Goal: Information Seeking & Learning: Learn about a topic

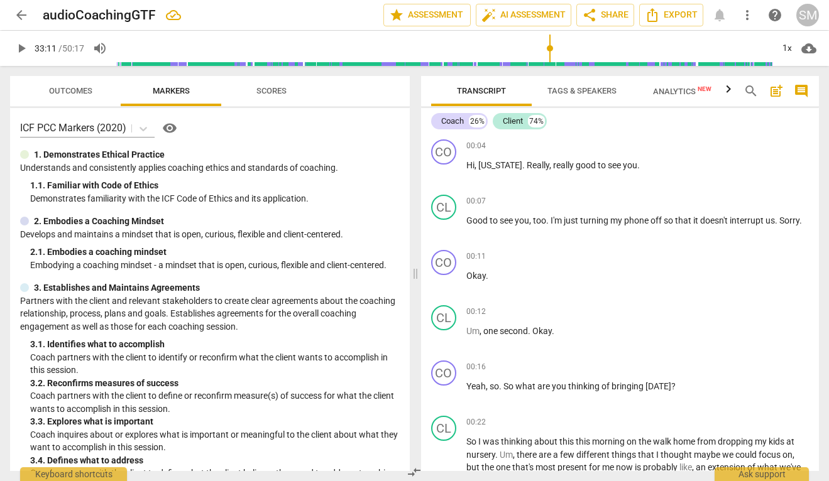
scroll to position [11593, 0]
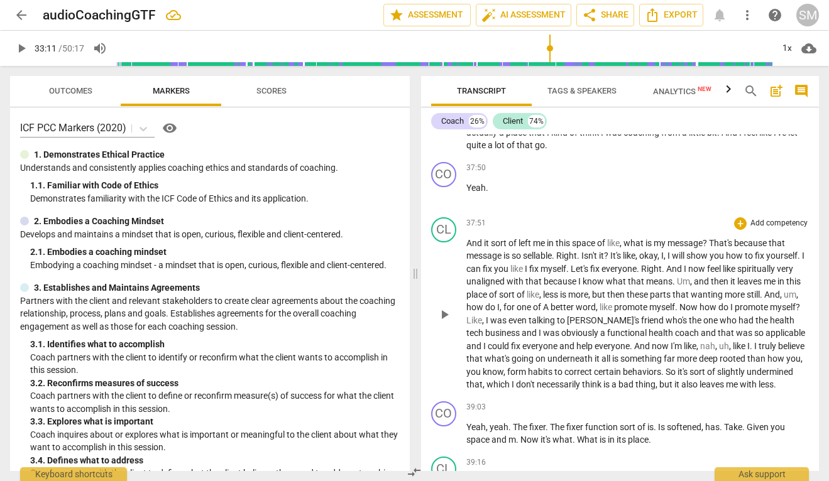
click at [533, 302] on span "one" at bounding box center [525, 307] width 16 height 10
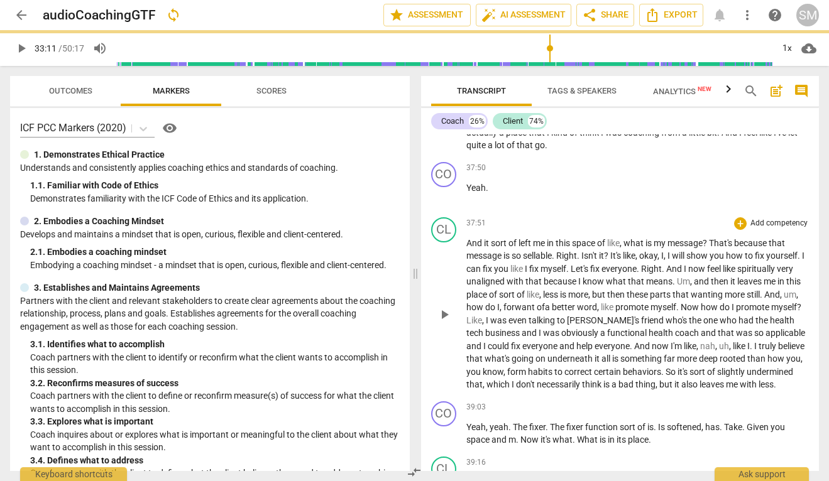
click at [651, 302] on span "promote" at bounding box center [632, 307] width 35 height 10
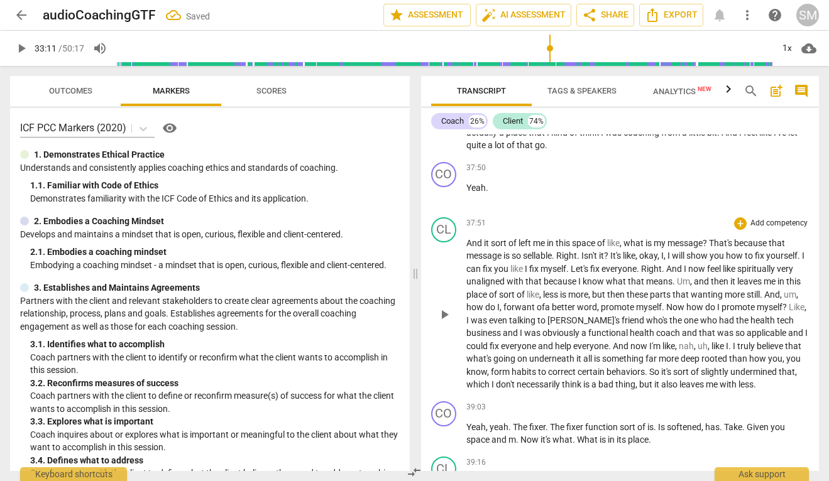
scroll to position [11609, 0]
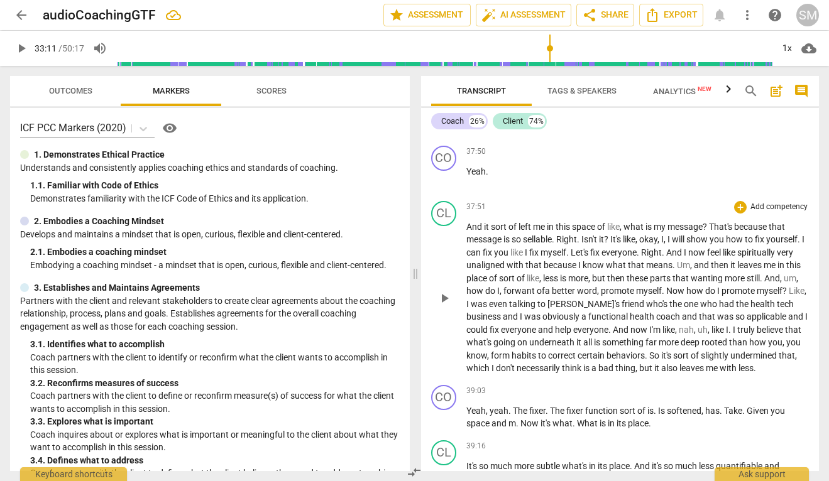
click at [701, 338] on span "deep" at bounding box center [691, 343] width 21 height 10
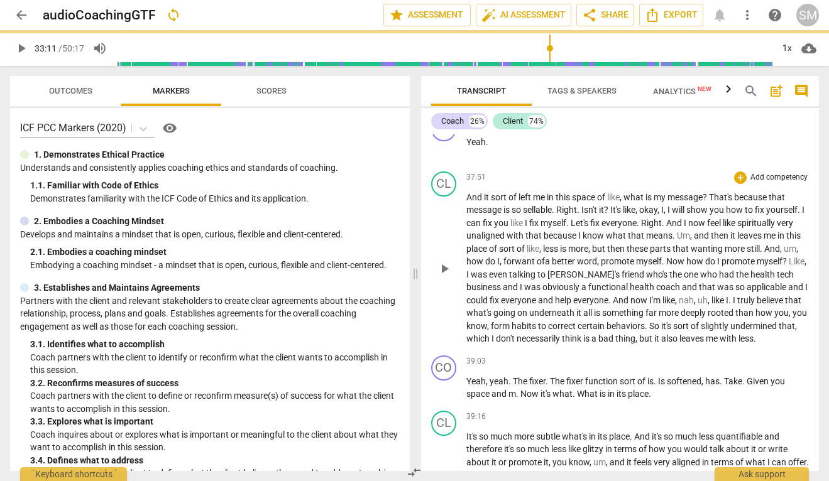
scroll to position [11643, 0]
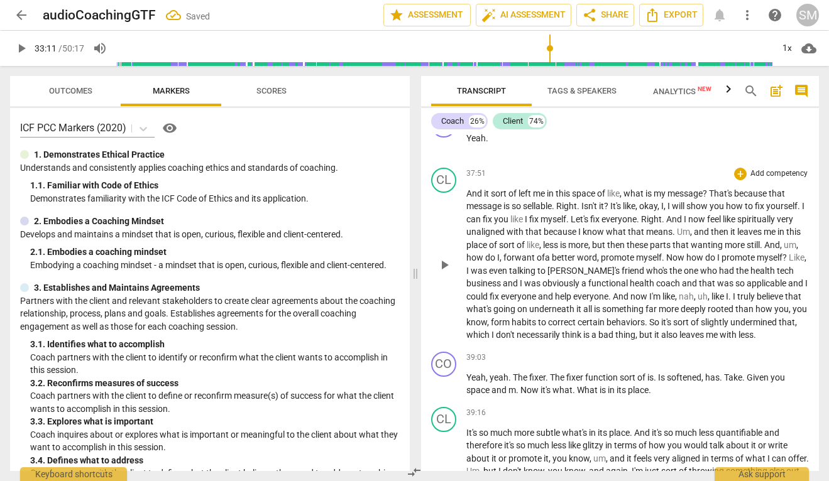
click at [673, 317] on span "it's" at bounding box center [667, 322] width 12 height 10
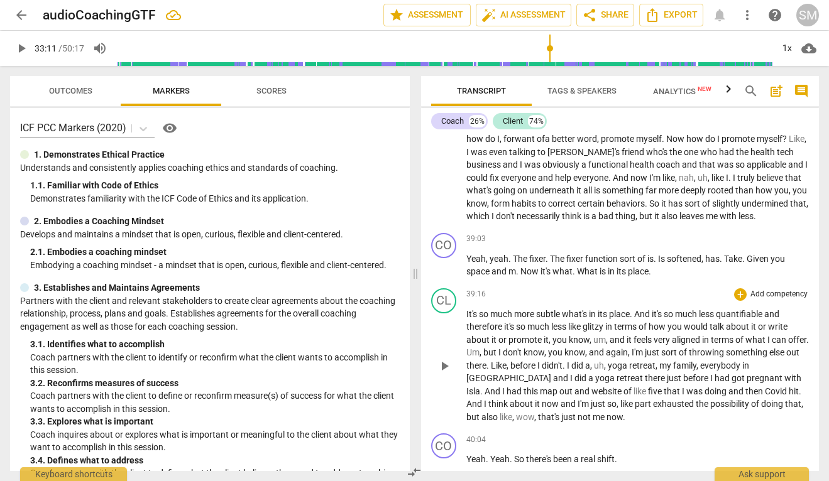
scroll to position [11762, 0]
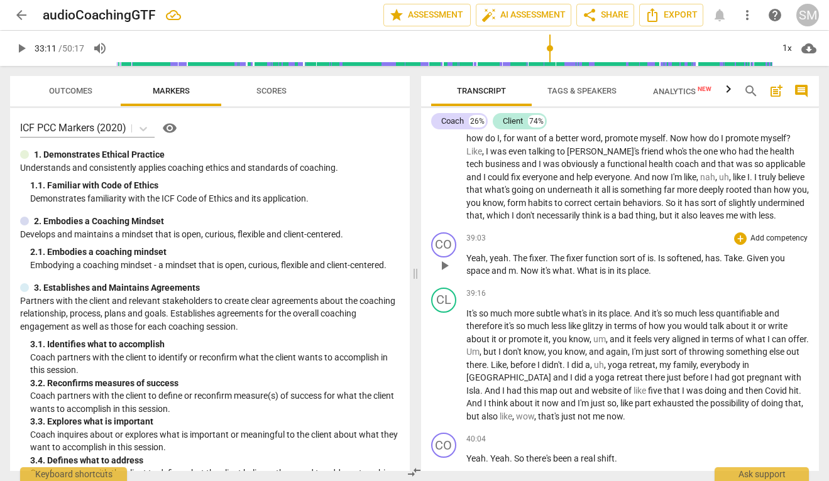
click at [669, 253] on span "softened" at bounding box center [684, 258] width 35 height 10
click at [733, 253] on span "." at bounding box center [731, 258] width 4 height 10
click at [491, 266] on span "." at bounding box center [493, 271] width 4 height 10
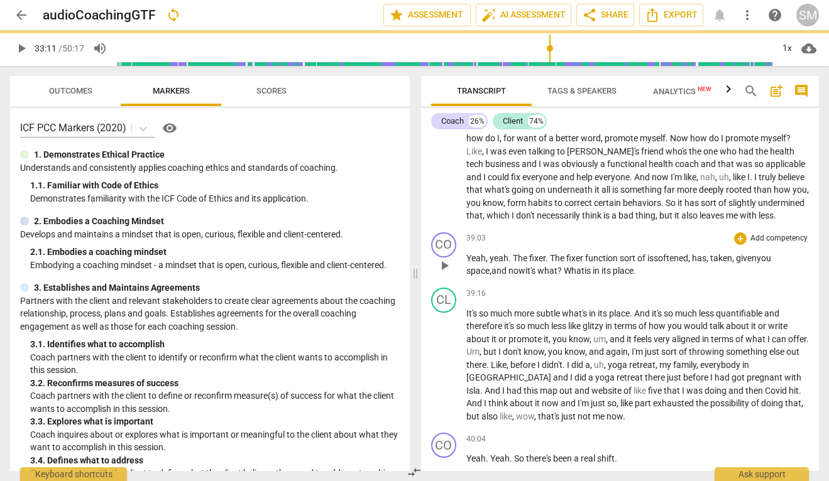
click at [645, 260] on p "Yeah , yeah . The fixer . The fixer function sort of is softened , has, taken, …" at bounding box center [637, 265] width 343 height 26
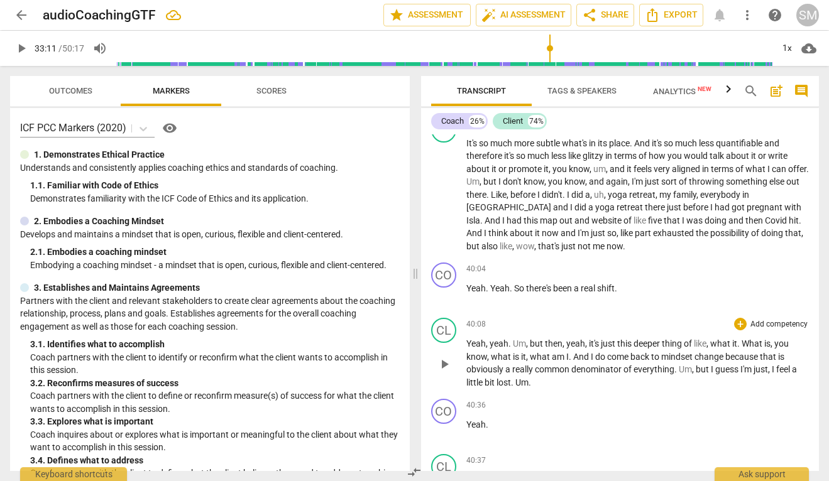
scroll to position [11942, 0]
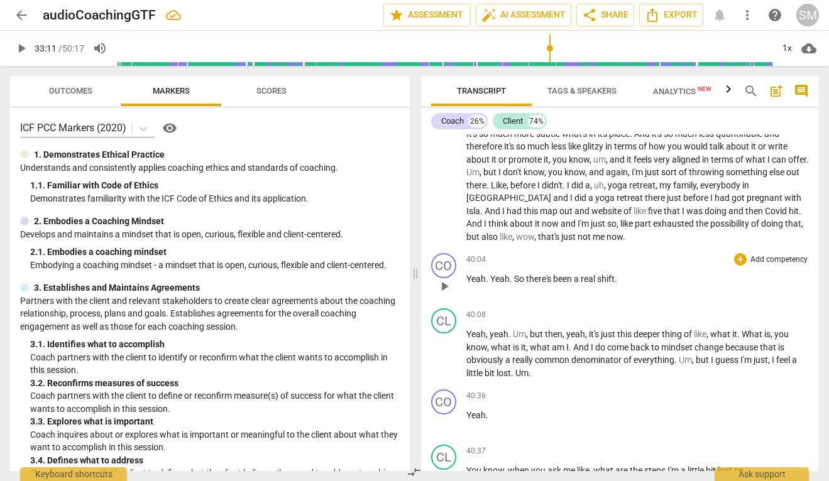
click at [626, 273] on p "Yeah . Yeah . So there's been a real shift ." at bounding box center [637, 279] width 343 height 13
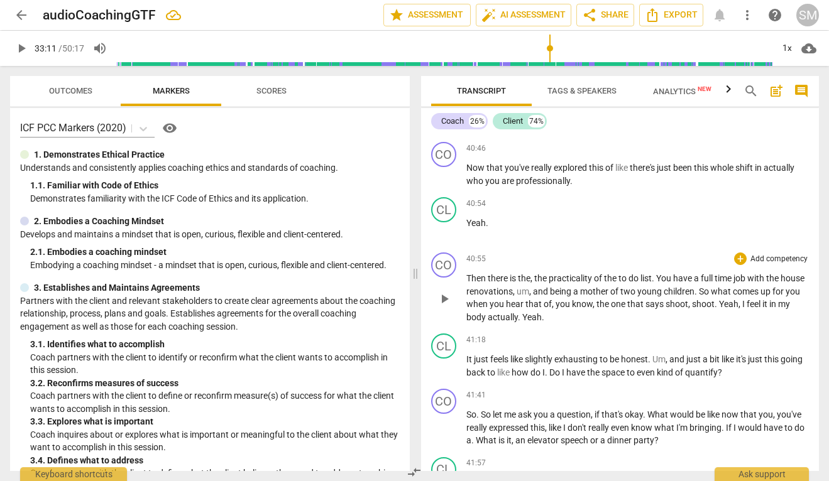
scroll to position [12415, 0]
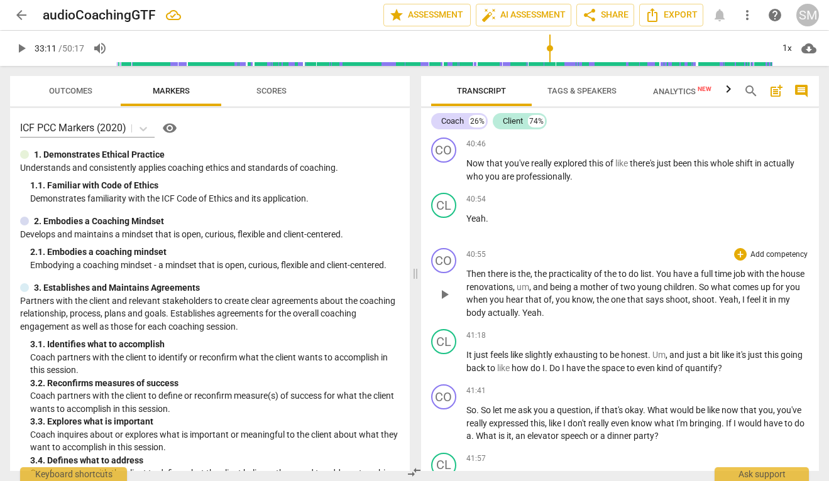
click at [739, 295] on span "Yeah" at bounding box center [728, 300] width 19 height 10
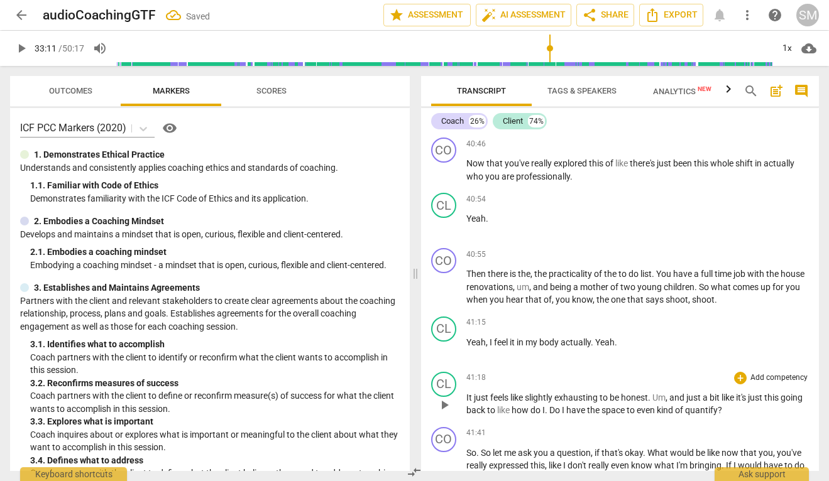
click at [466, 393] on span "It" at bounding box center [470, 398] width 8 height 10
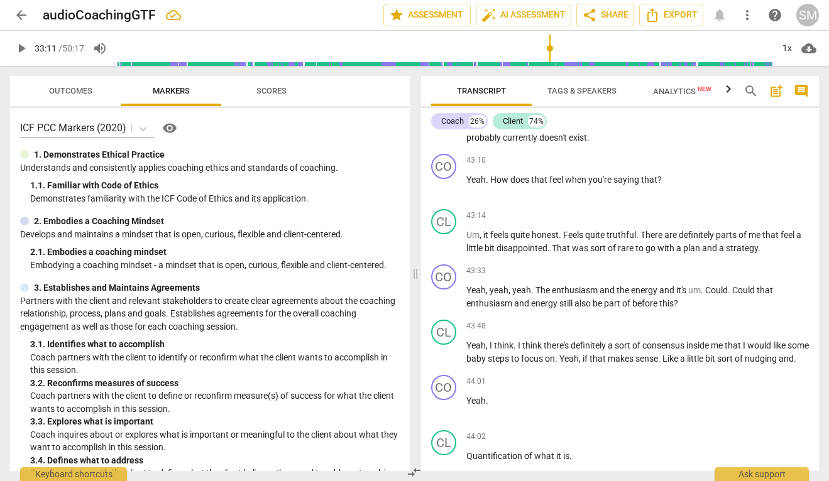
scroll to position [13252, 0]
click at [447, 289] on span "play_arrow" at bounding box center [444, 296] width 15 height 15
click at [446, 289] on span "pause" at bounding box center [444, 296] width 15 height 15
type input "2623"
click at [686, 284] on span "it's" at bounding box center [682, 289] width 12 height 10
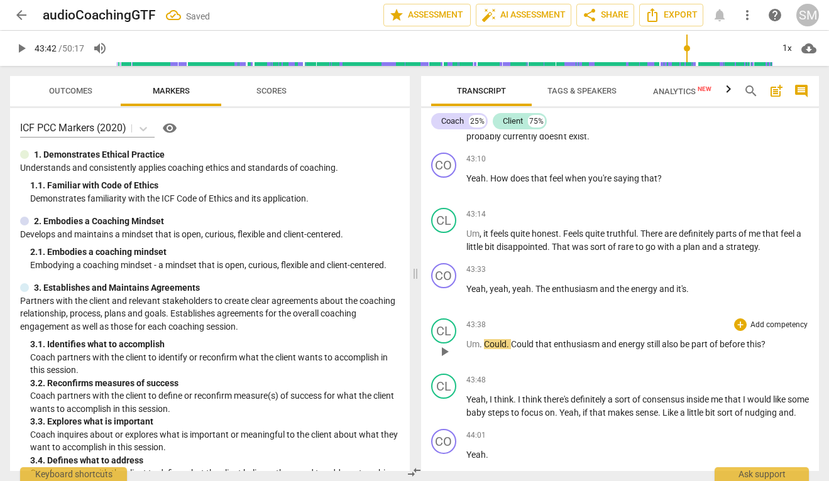
click at [483, 339] on span "." at bounding box center [482, 344] width 4 height 10
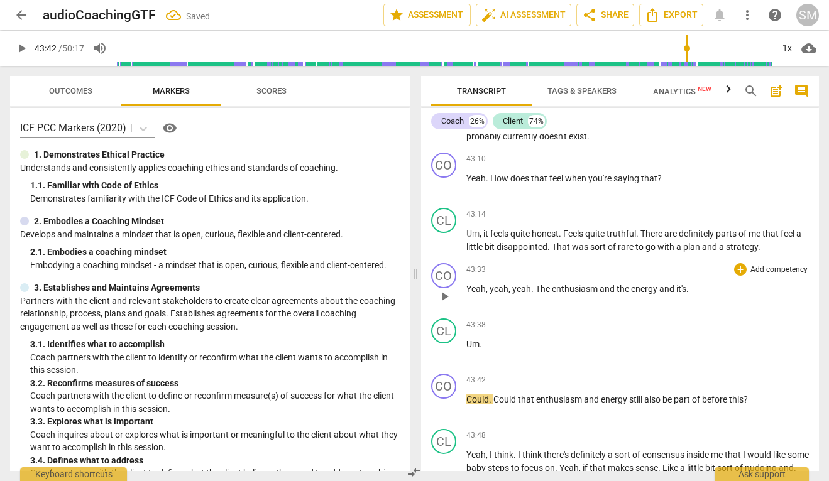
click at [693, 283] on p "Yeah , yeah , yeah . The enthusiasm and the energy and it's ." at bounding box center [637, 289] width 343 height 13
click at [691, 284] on span "it's [laughter]" at bounding box center [701, 289] width 50 height 10
drag, startPoint x: 689, startPoint y: 273, endPoint x: 755, endPoint y: 274, distance: 66.0
click at [755, 283] on p "Yeah , yeah , yeah . The enthusiasm and the energy and it's [client laughter]" at bounding box center [637, 289] width 343 height 13
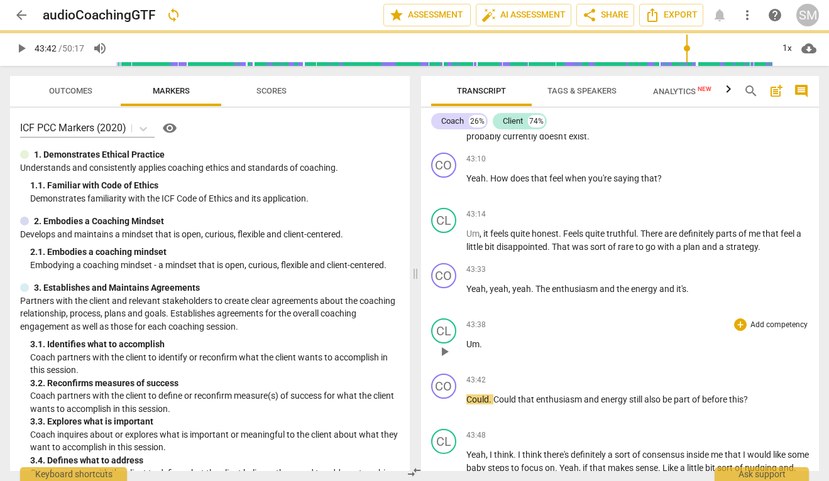
click at [466, 339] on span "Um" at bounding box center [472, 344] width 13 height 10
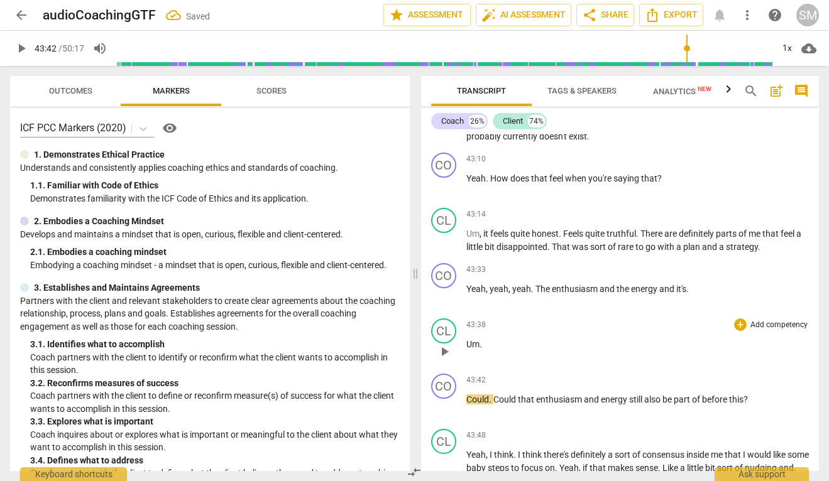
paste p
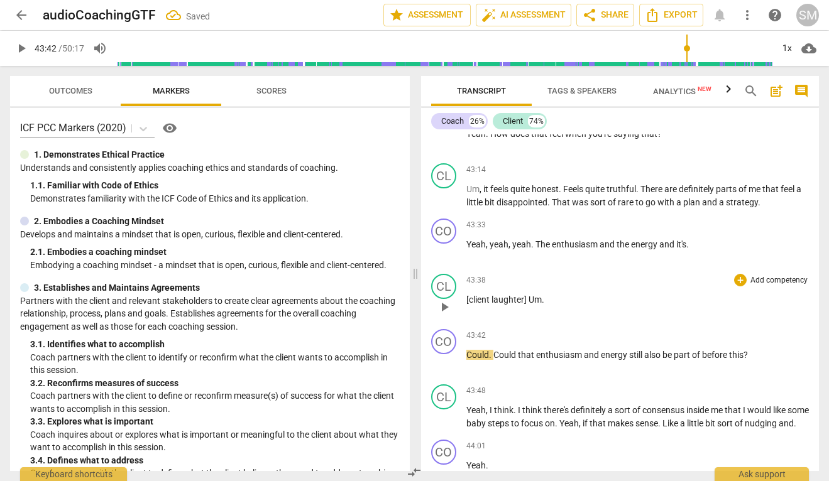
scroll to position [13306, 0]
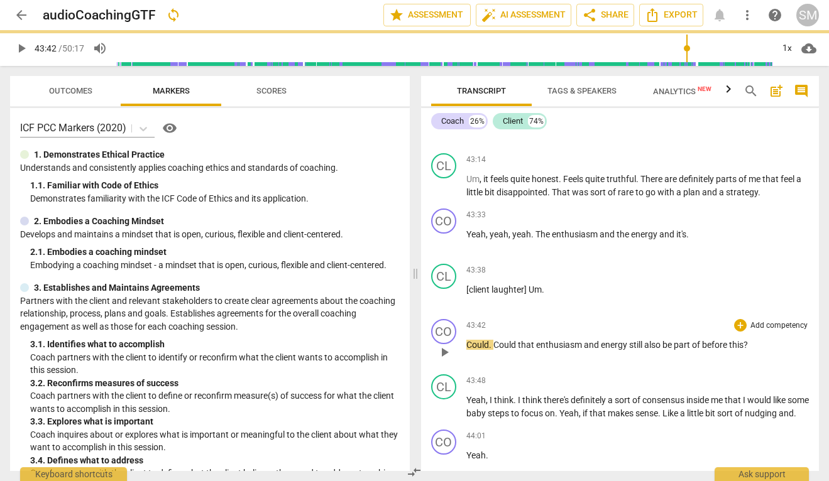
click at [495, 340] on span "Could" at bounding box center [505, 345] width 25 height 10
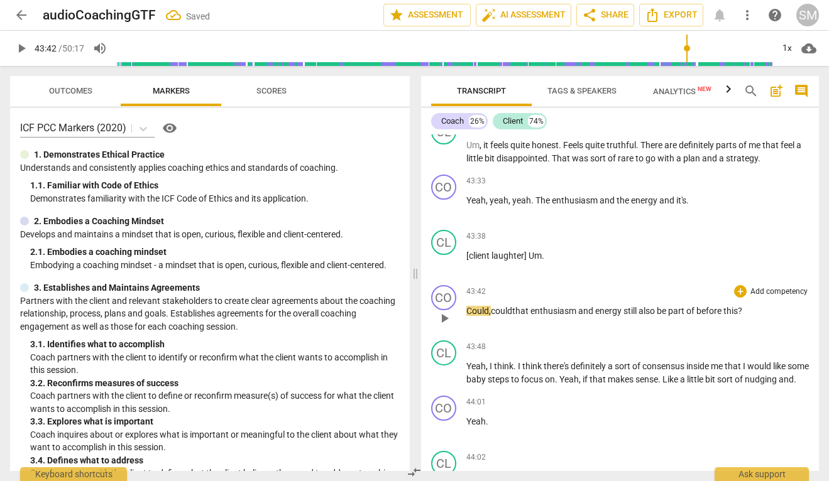
click at [440, 311] on span "play_arrow" at bounding box center [444, 318] width 15 height 15
click at [440, 311] on span "pause" at bounding box center [444, 318] width 15 height 15
type input "2629"
click at [727, 306] on span "before" at bounding box center [713, 311] width 27 height 10
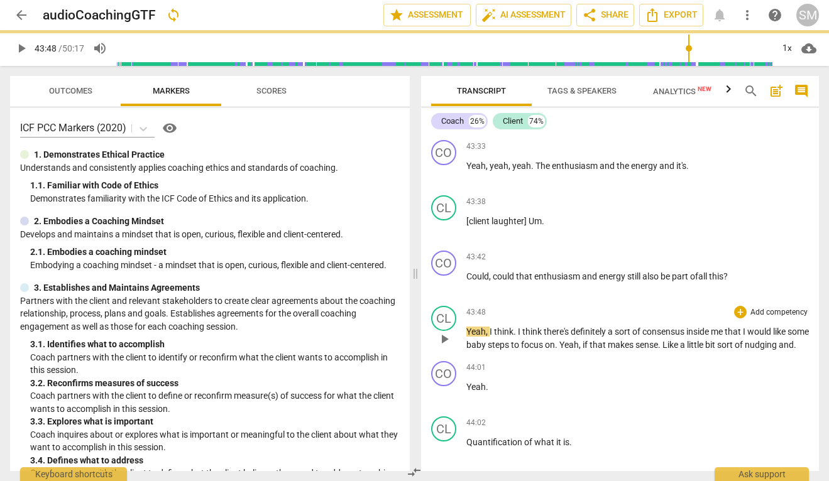
scroll to position [13389, 0]
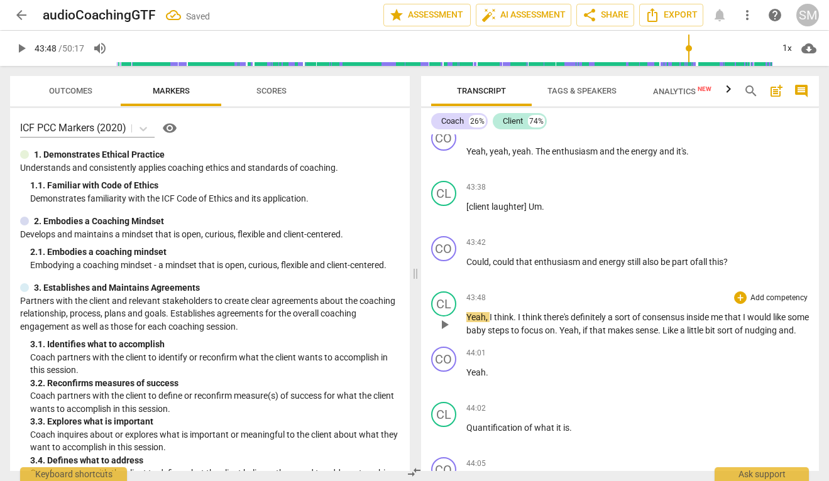
click at [441, 317] on span "play_arrow" at bounding box center [444, 324] width 15 height 15
click at [444, 321] on span "pause" at bounding box center [444, 324] width 15 height 15
type input "2640"
click at [590, 326] on span "if" at bounding box center [586, 331] width 7 height 10
click at [788, 315] on span "some" at bounding box center [798, 317] width 21 height 10
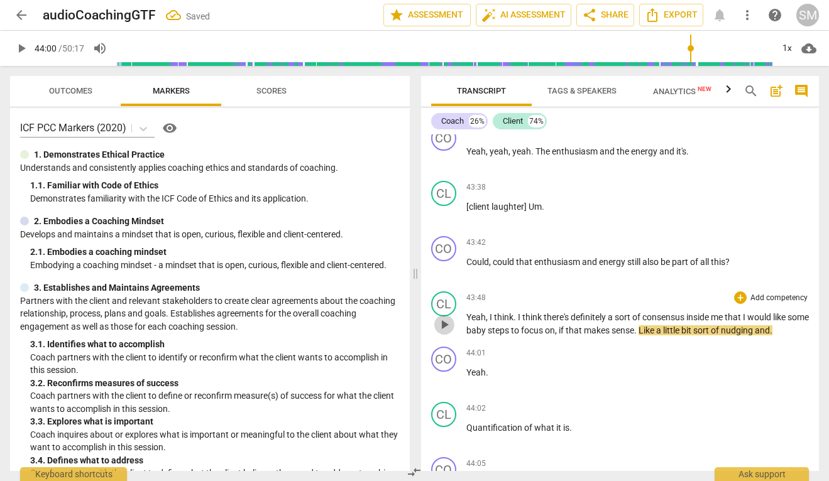
click at [442, 317] on span "play_arrow" at bounding box center [444, 324] width 15 height 15
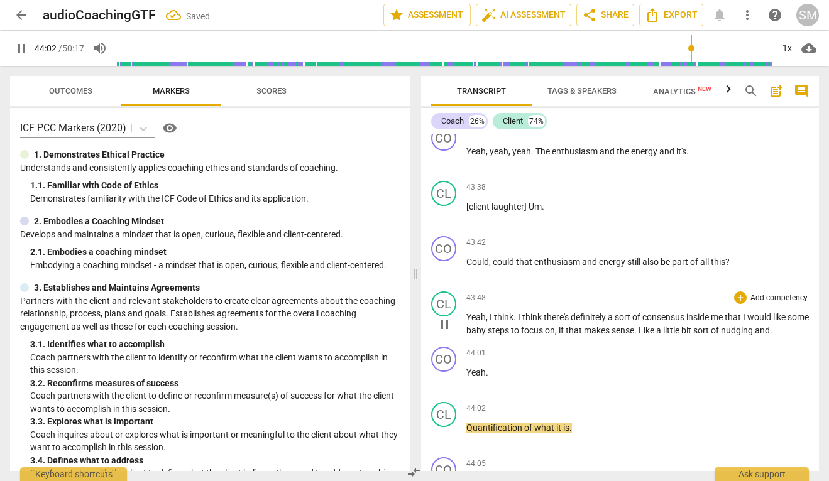
click at [788, 317] on span "some" at bounding box center [798, 317] width 21 height 10
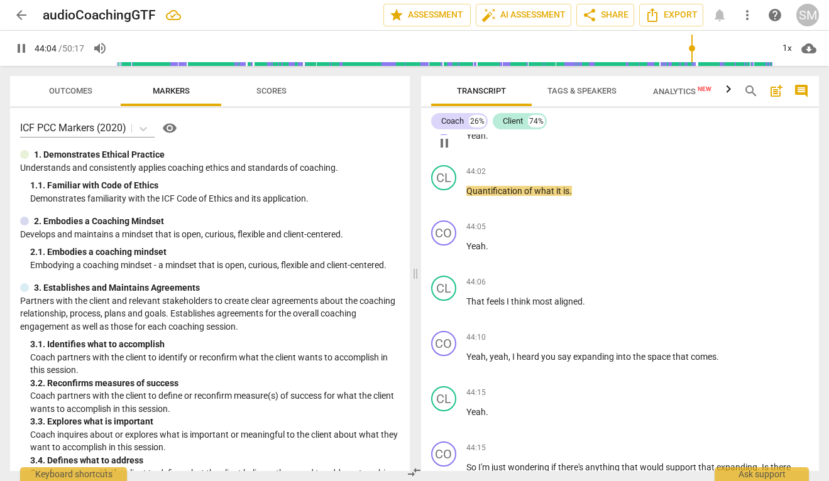
scroll to position [13627, 0]
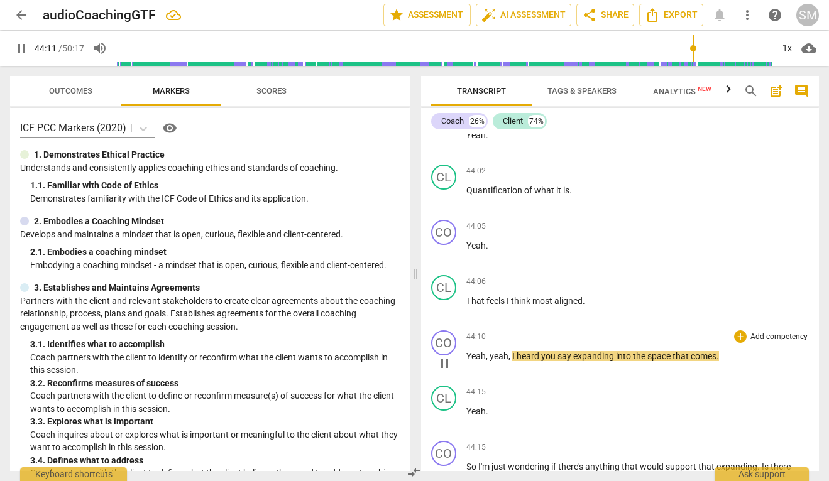
click at [451, 356] on span "pause" at bounding box center [444, 363] width 20 height 15
type input "2652"
click at [597, 295] on p "That feels I think most aligned ." at bounding box center [637, 301] width 343 height 13
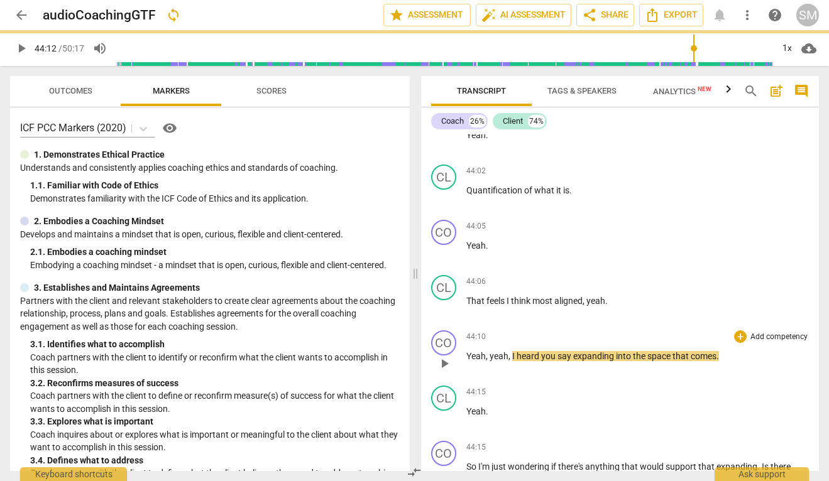
click at [491, 351] on span "yeah" at bounding box center [499, 356] width 19 height 10
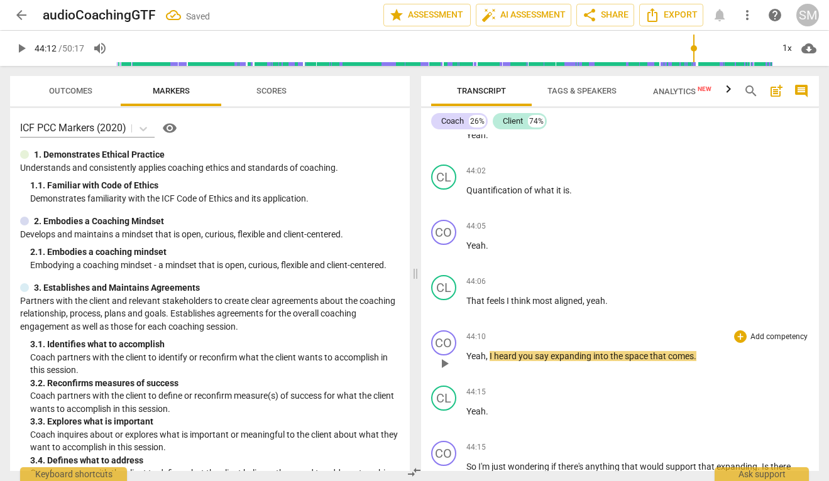
click at [442, 356] on span "play_arrow" at bounding box center [444, 363] width 15 height 15
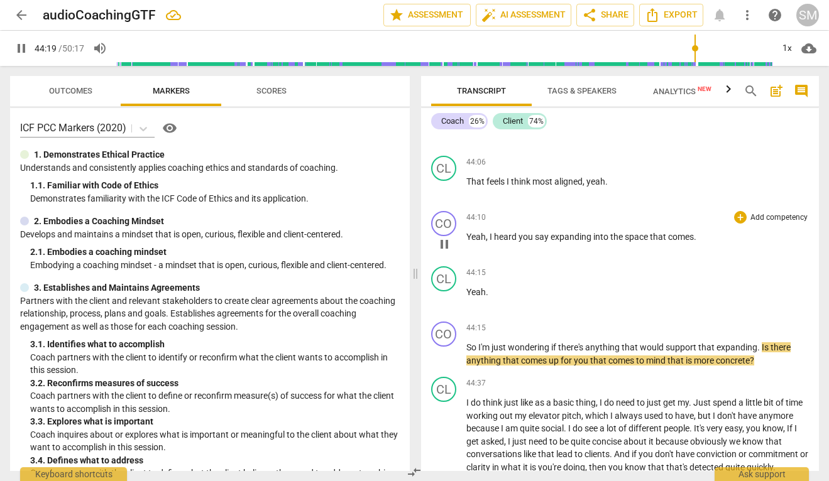
scroll to position [13758, 0]
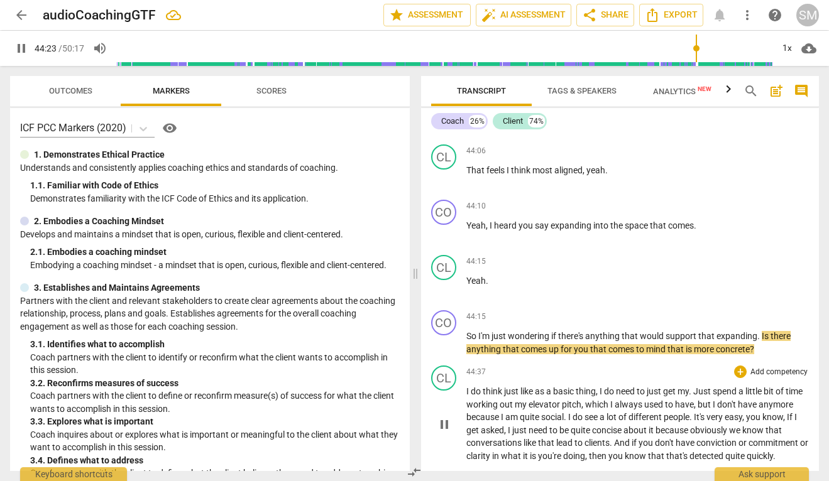
click at [538, 361] on div "CL play_arrow pause 44:37 + Add competency keyboard_arrow_right I do think just…" at bounding box center [620, 414] width 398 height 107
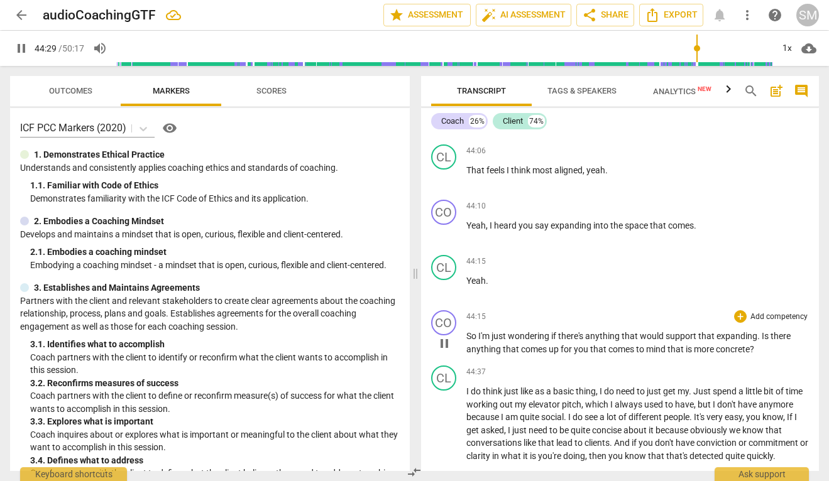
click at [587, 344] on span "you" at bounding box center [582, 349] width 16 height 10
type input "2670"
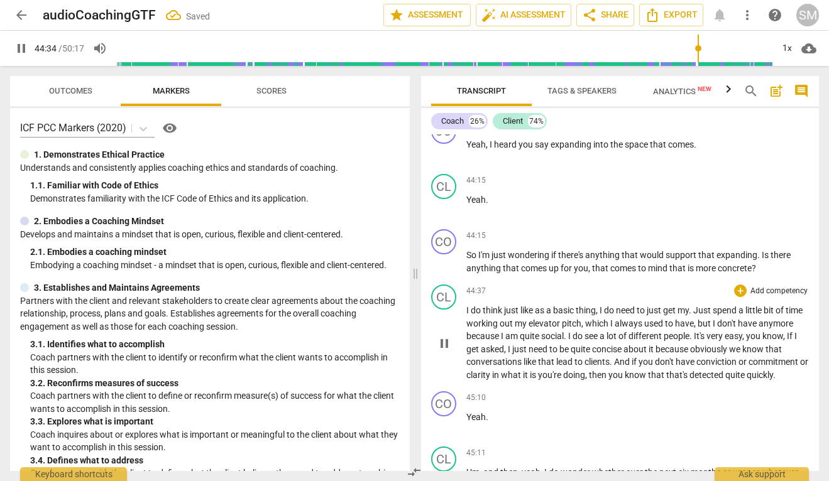
scroll to position [13839, 0]
click at [667, 263] on span "mind" at bounding box center [658, 268] width 21 height 10
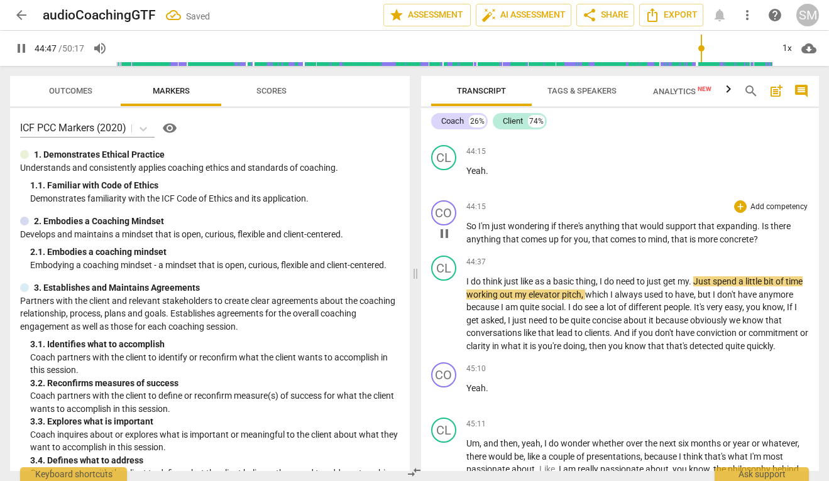
scroll to position [13882, 0]
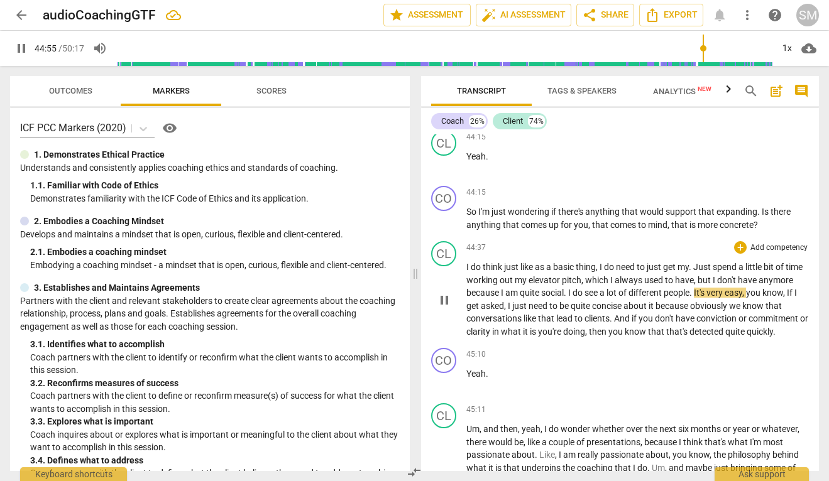
click at [568, 288] on span "." at bounding box center [566, 293] width 4 height 10
type input "2697"
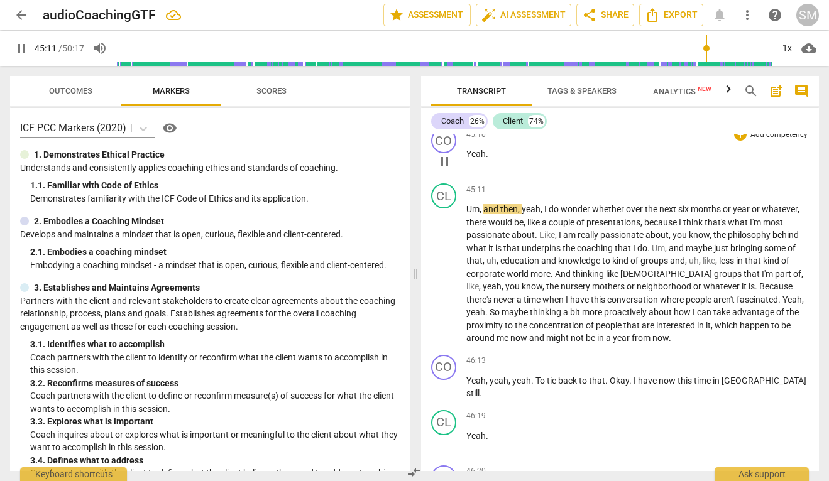
scroll to position [14114, 0]
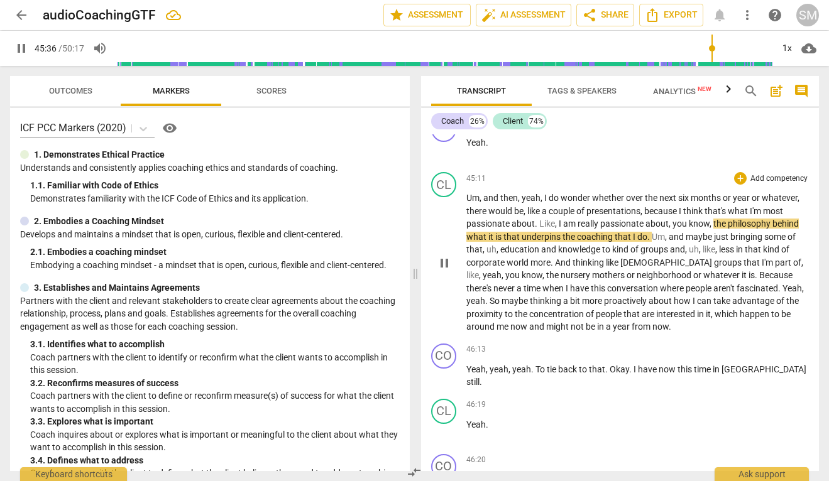
click at [647, 213] on span "because" at bounding box center [661, 211] width 35 height 10
type input "2738"
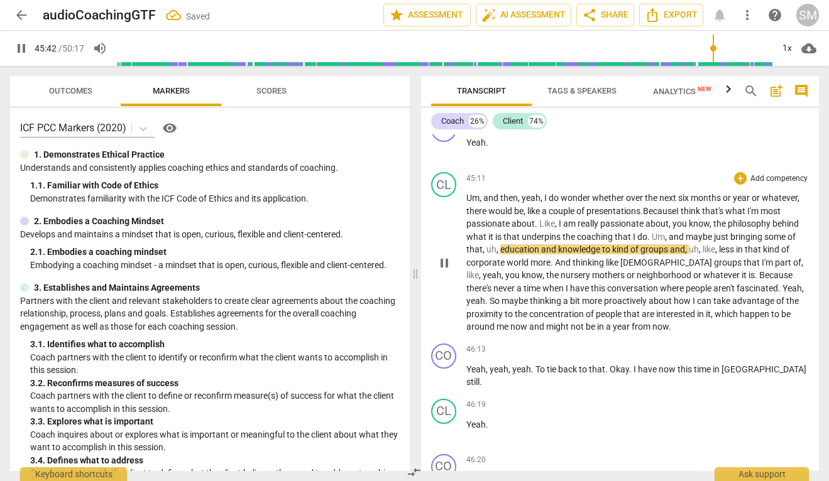
scroll to position [14128, 0]
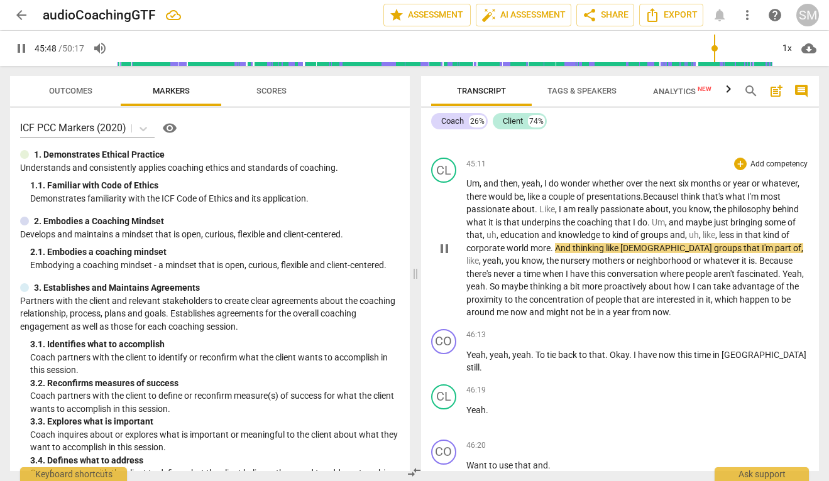
click at [556, 250] on span "And" at bounding box center [564, 248] width 18 height 10
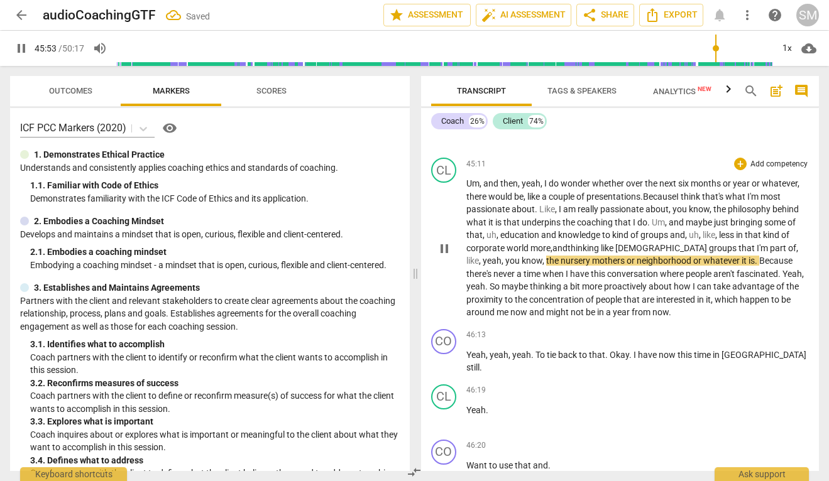
click at [568, 250] on span "and" at bounding box center [559, 248] width 15 height 10
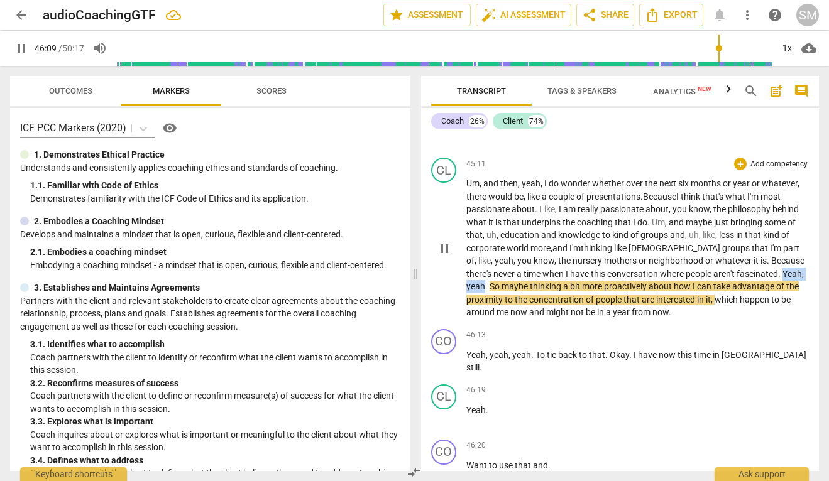
drag, startPoint x: 759, startPoint y: 275, endPoint x: 799, endPoint y: 275, distance: 40.9
click at [799, 275] on p "Um , and then , yeah , I do wonder whether over the next six months or year or …" at bounding box center [637, 248] width 343 height 142
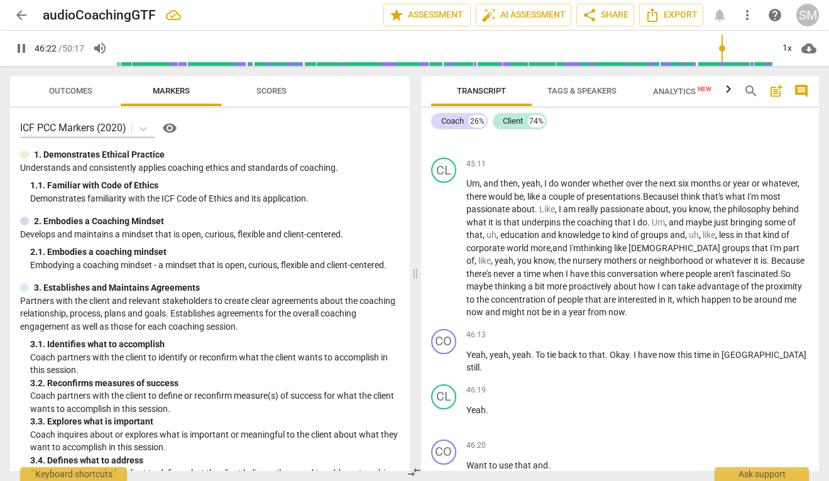
scroll to position [14509, 0]
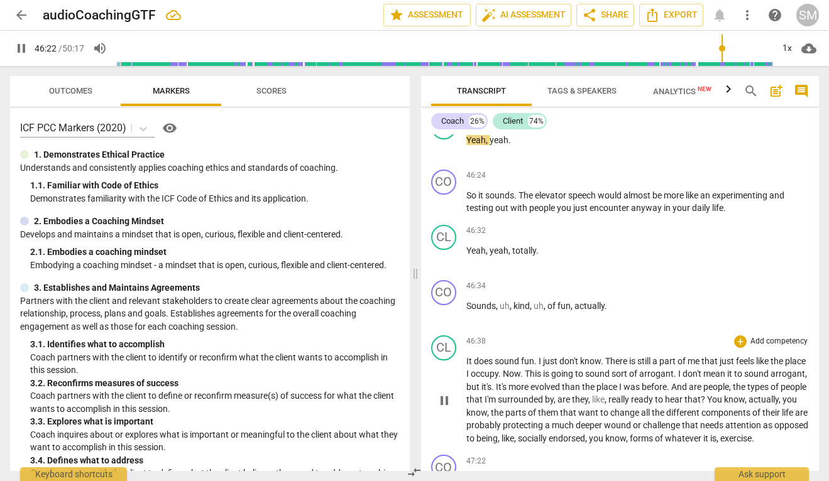
click at [610, 355] on p "It does sound fun . I just don't know . There is still a part of me that just f…" at bounding box center [637, 400] width 343 height 91
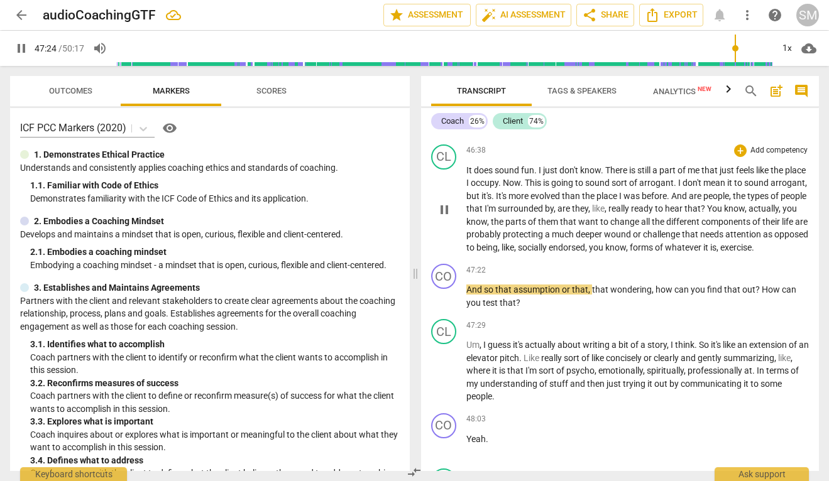
scroll to position [14701, 0]
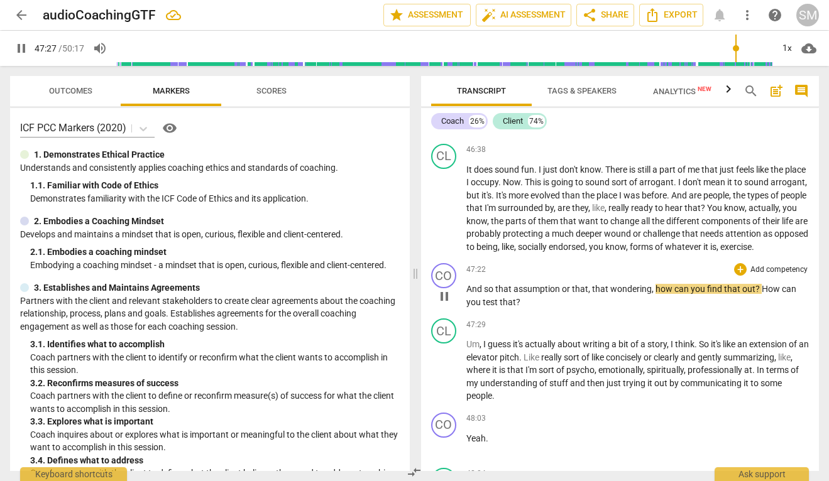
click at [447, 304] on span "pause" at bounding box center [444, 296] width 15 height 15
type input "2848"
click at [468, 294] on span "And" at bounding box center [475, 289] width 18 height 10
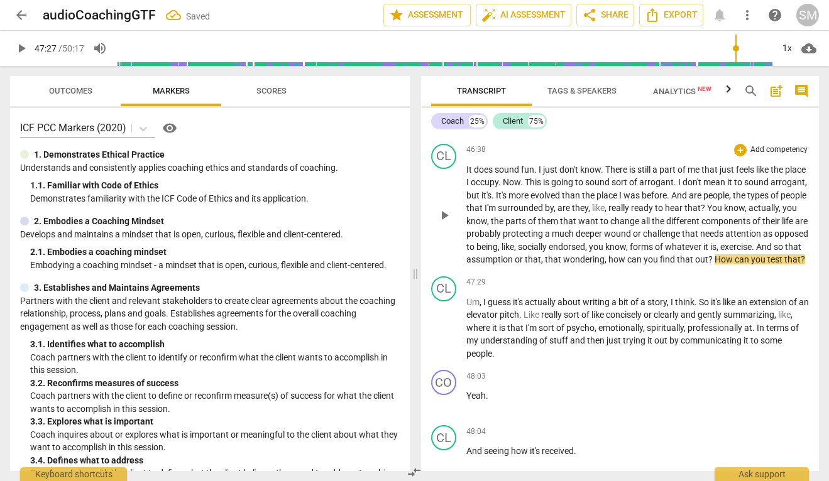
click at [756, 252] on span "And" at bounding box center [765, 247] width 18 height 10
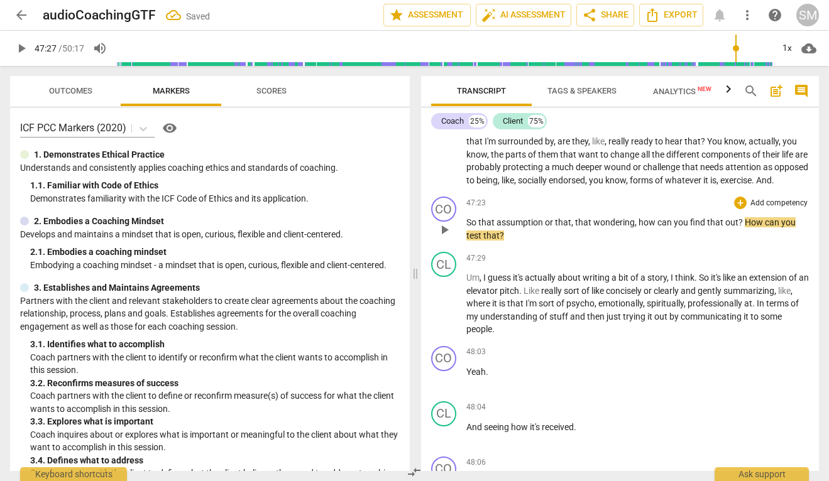
scroll to position [14769, 0]
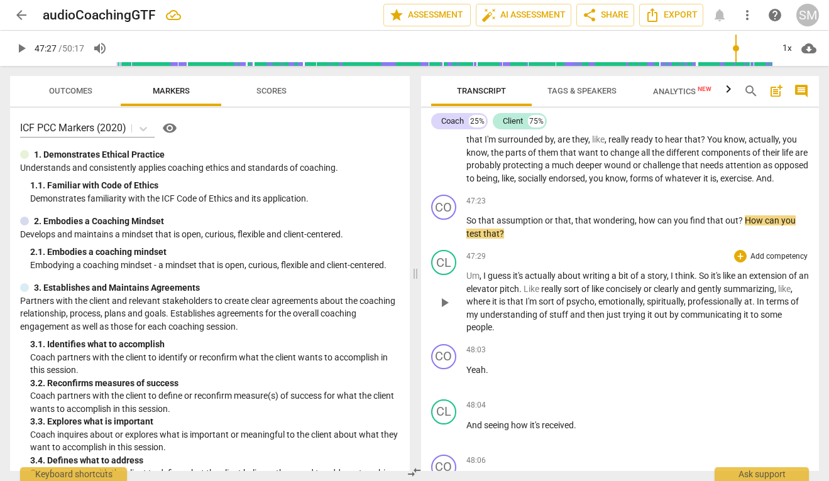
click at [448, 310] on span "play_arrow" at bounding box center [444, 302] width 15 height 15
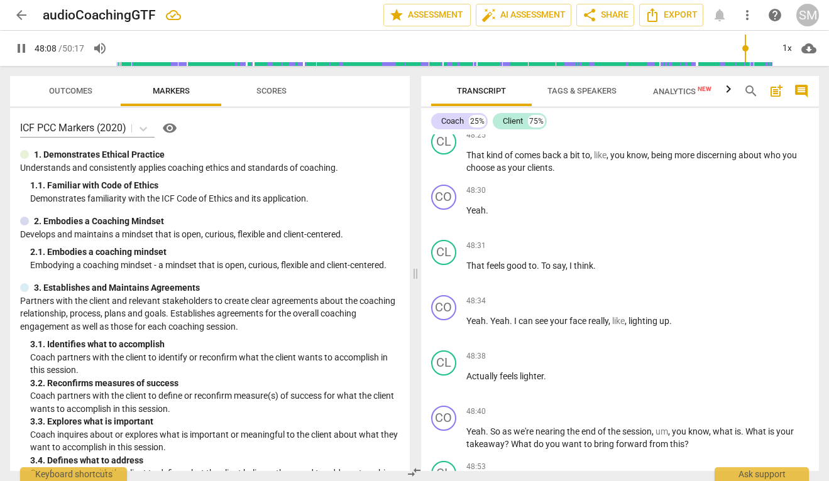
scroll to position [15262, 0]
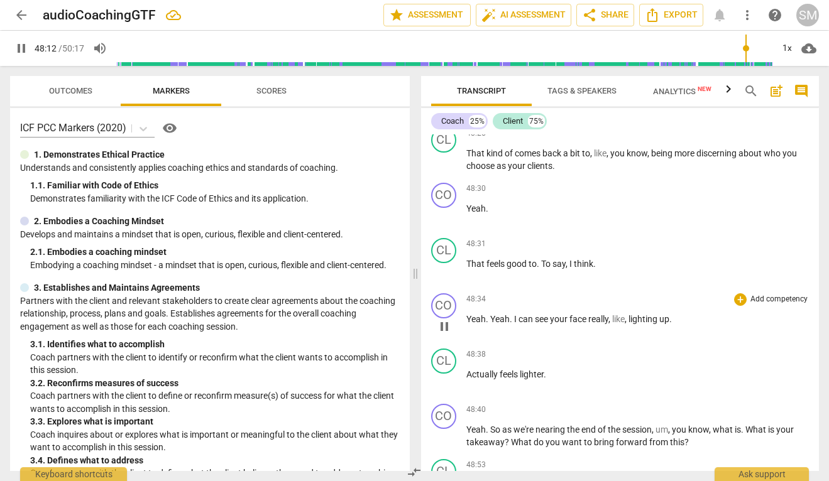
click at [444, 334] on span "pause" at bounding box center [444, 326] width 15 height 15
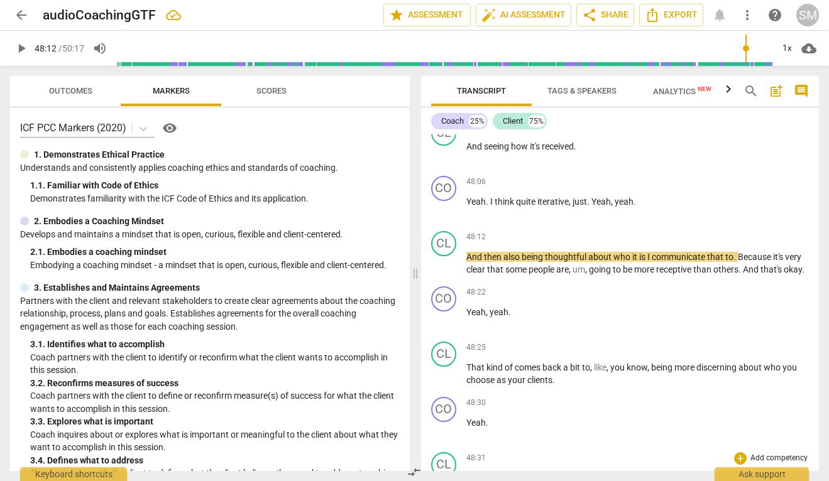
scroll to position [15047, 0]
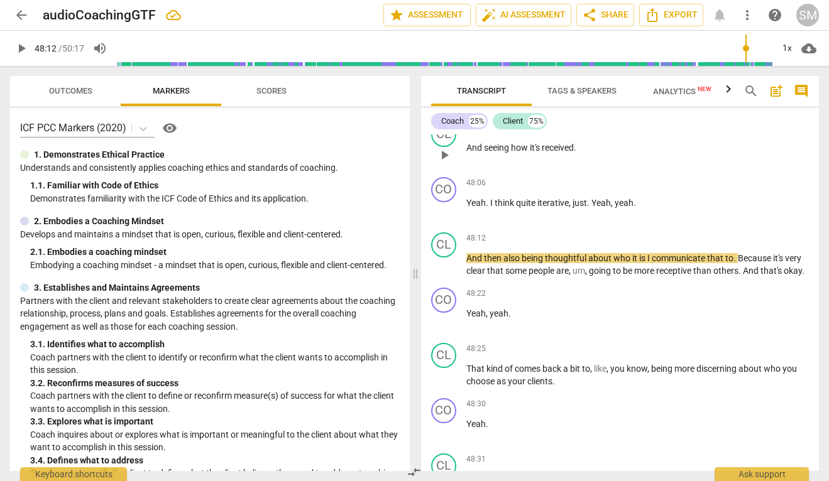
click at [445, 163] on span "play_arrow" at bounding box center [444, 155] width 15 height 15
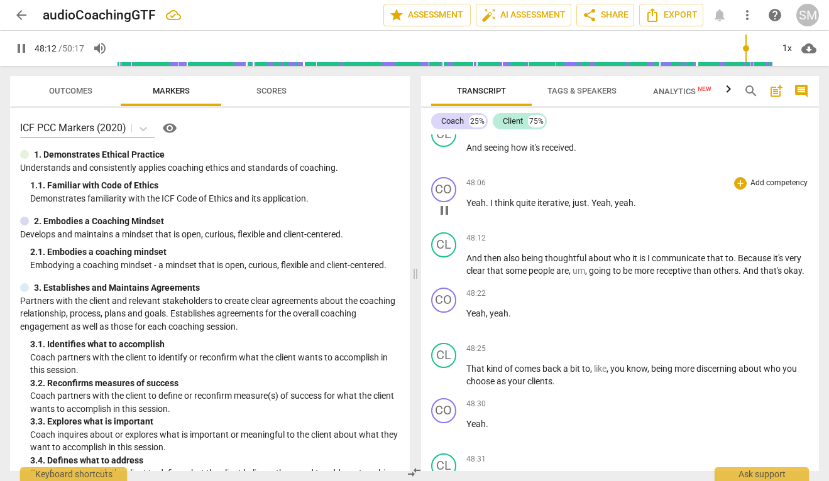
click at [439, 216] on span "pause" at bounding box center [444, 210] width 15 height 15
type input "2893"
click at [591, 208] on span "." at bounding box center [589, 203] width 4 height 10
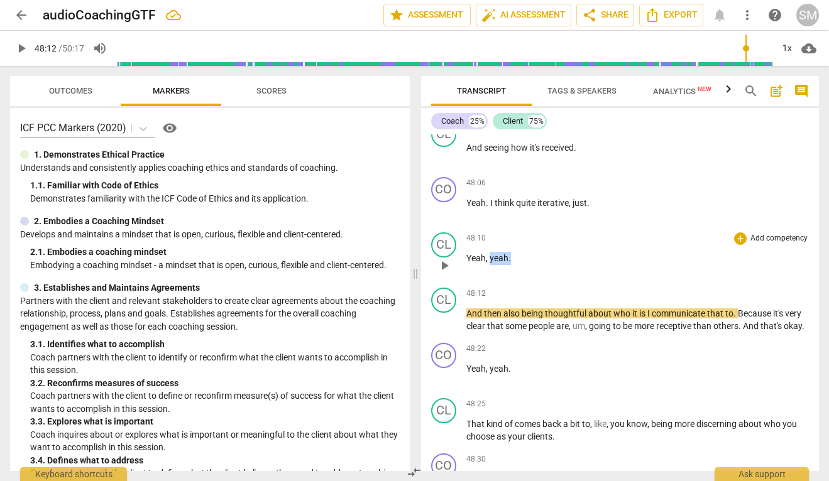
drag, startPoint x: 489, startPoint y: 273, endPoint x: 528, endPoint y: 273, distance: 39.0
click at [528, 265] on p "Yeah , yeah ." at bounding box center [637, 258] width 343 height 13
click at [610, 210] on p "Yeah . I think quite iterative , just ." at bounding box center [637, 203] width 343 height 13
click at [468, 319] on span "And" at bounding box center [475, 314] width 18 height 10
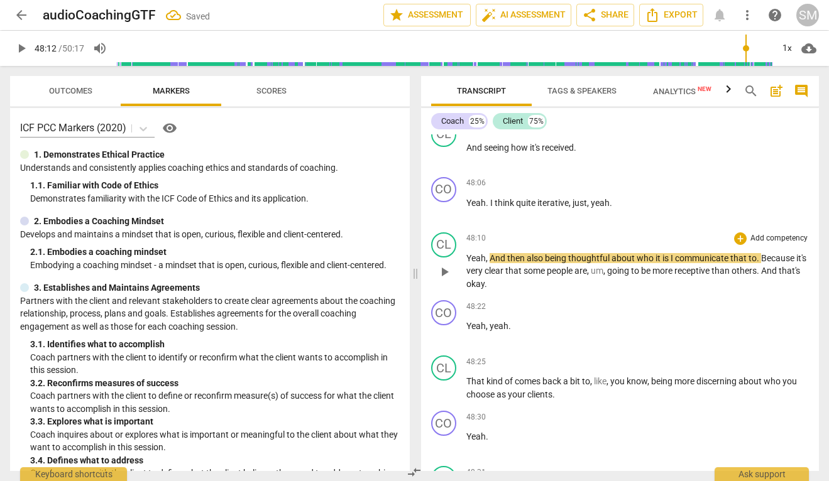
click at [496, 263] on span "And" at bounding box center [499, 258] width 18 height 10
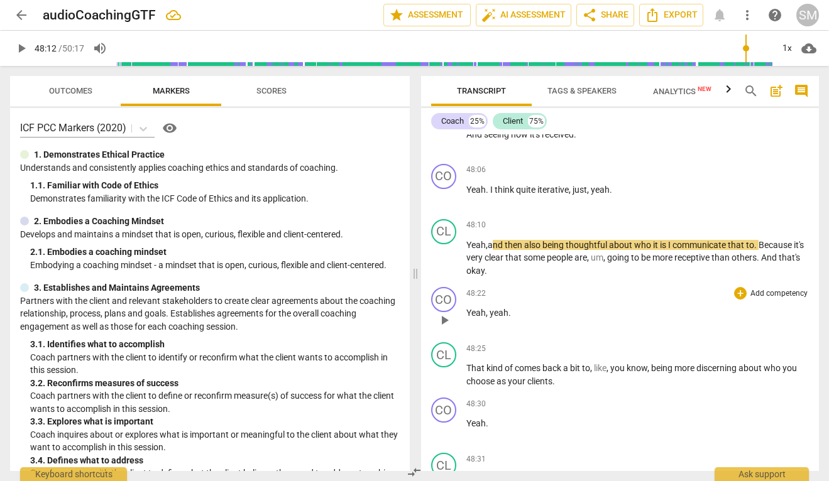
scroll to position [15061, 0]
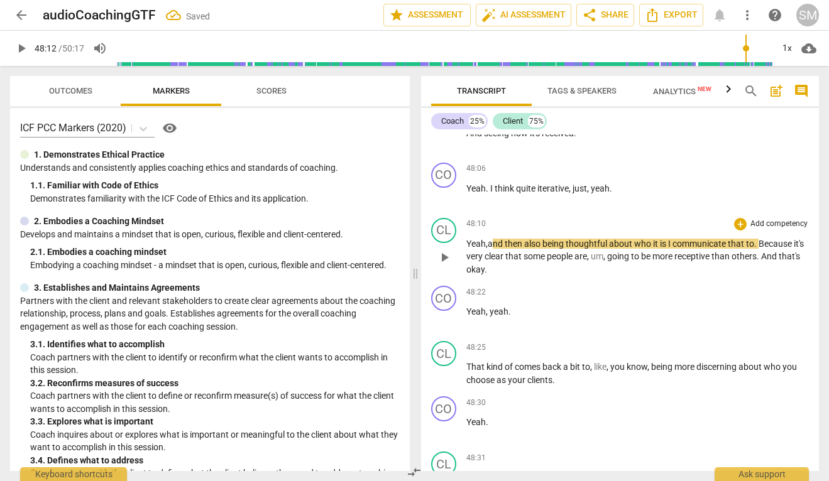
click at [451, 263] on span "play_arrow" at bounding box center [444, 257] width 15 height 15
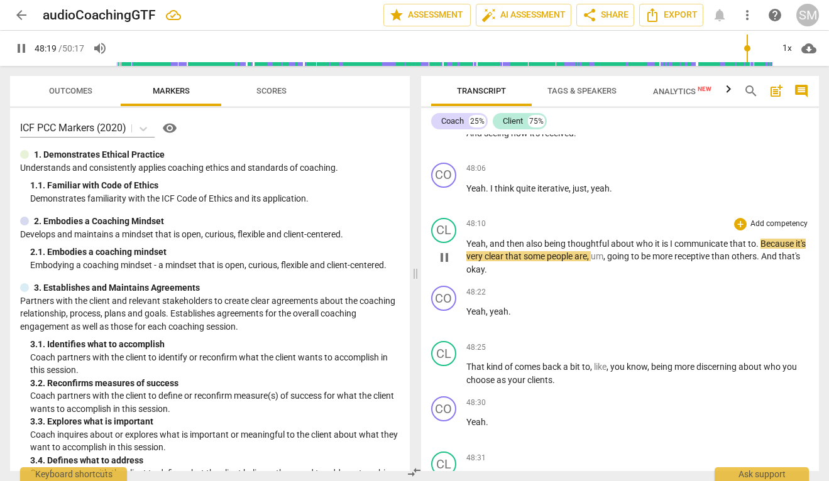
click at [762, 249] on span "Because" at bounding box center [778, 244] width 35 height 10
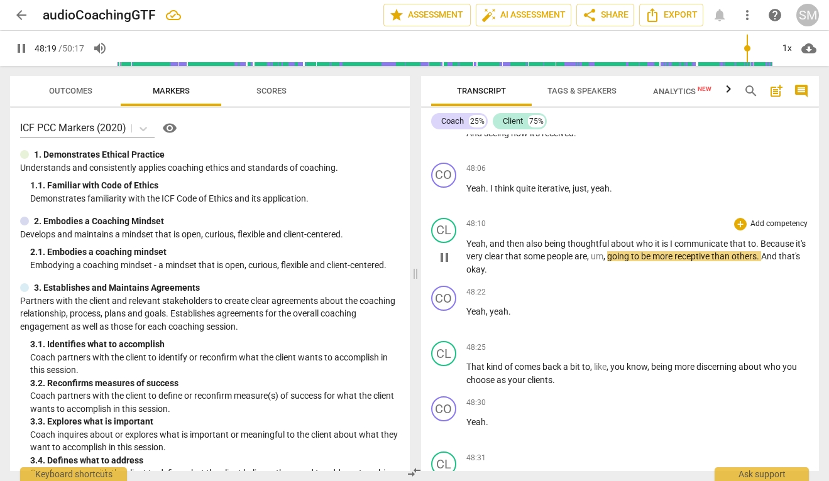
type input "2900"
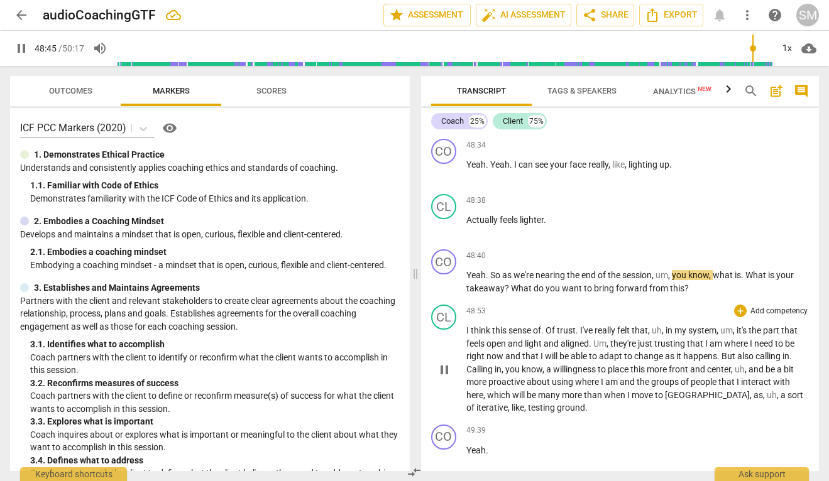
scroll to position [15437, 0]
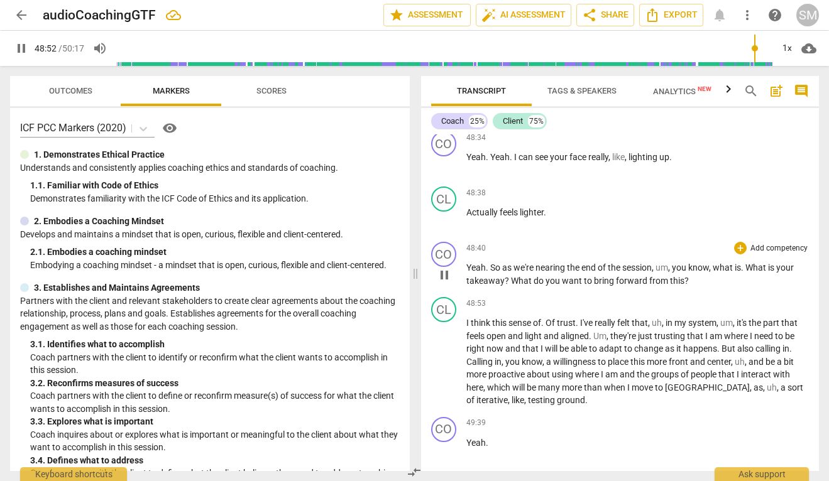
click at [747, 273] on span "What" at bounding box center [756, 268] width 23 height 10
type input "2934"
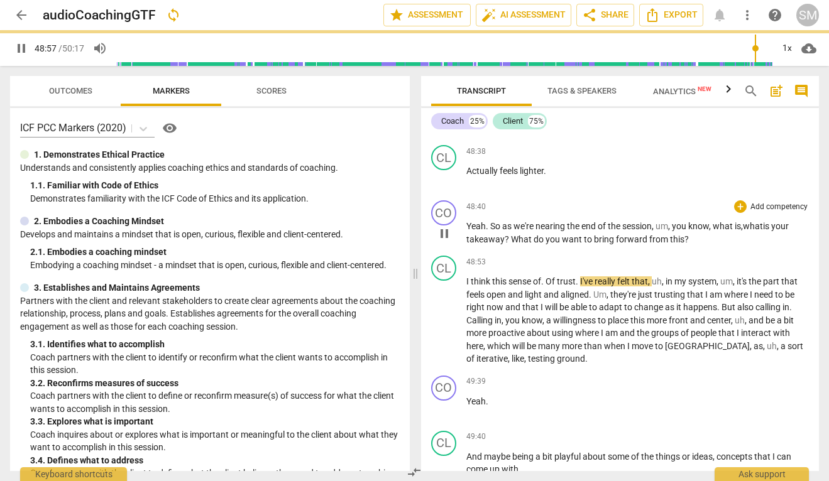
scroll to position [15492, 0]
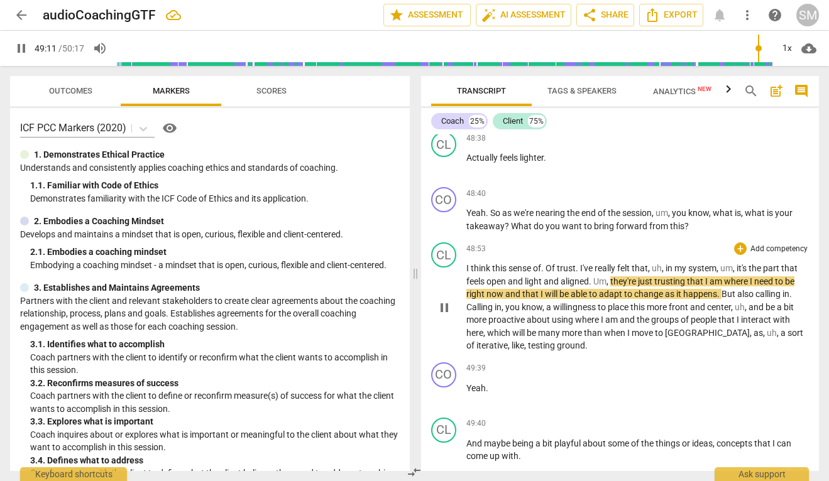
click at [638, 287] on span "they're" at bounding box center [624, 282] width 28 height 10
type input "2953"
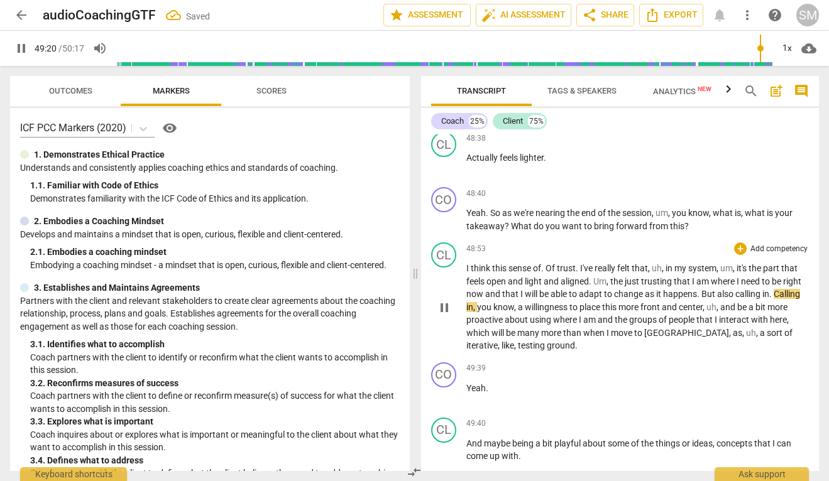
click at [776, 299] on span "Calling" at bounding box center [787, 294] width 26 height 10
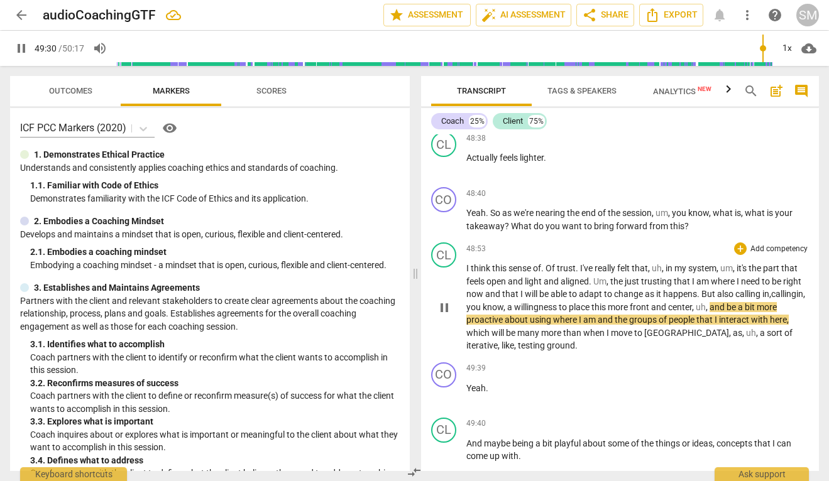
click at [442, 316] on span "pause" at bounding box center [444, 307] width 15 height 15
type input "2971"
click at [548, 273] on span "Of" at bounding box center [551, 268] width 11 height 10
type input "2971"
click at [734, 273] on span "," at bounding box center [733, 268] width 4 height 10
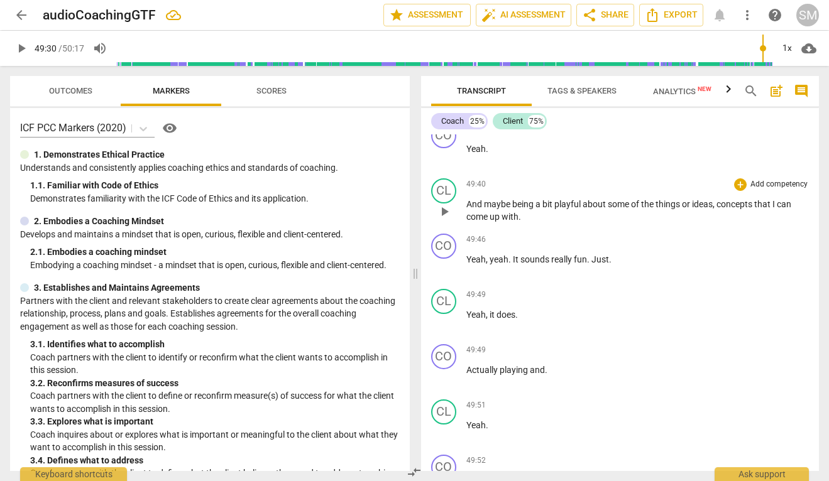
scroll to position [15761, 0]
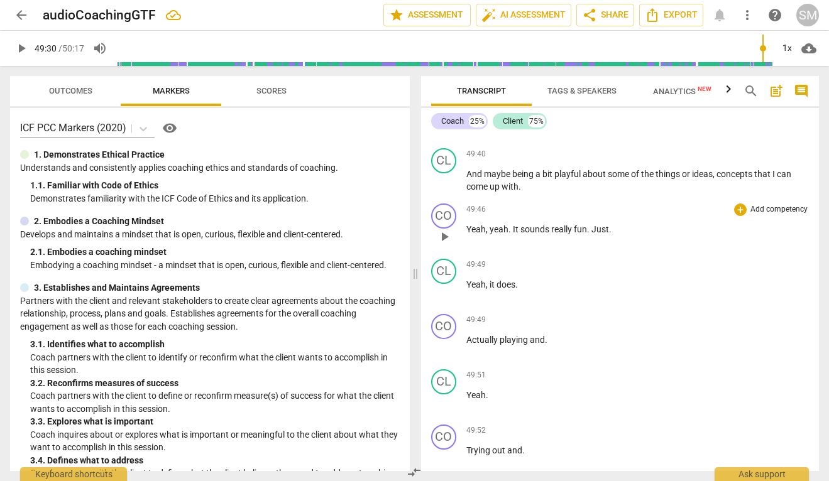
click at [610, 236] on p "Yeah , yeah . It sounds really fun . Just ." at bounding box center [637, 229] width 343 height 13
click at [591, 234] on span "Just" at bounding box center [600, 229] width 18 height 10
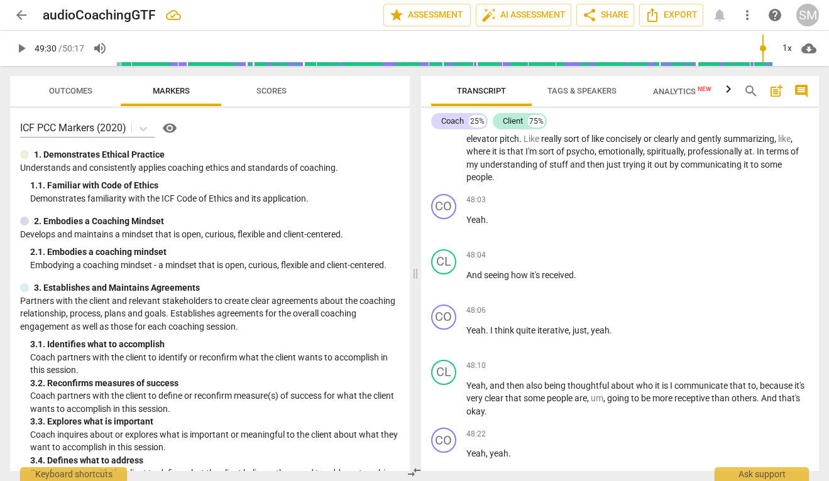
scroll to position [14918, 0]
click at [500, 228] on p "Yeah ." at bounding box center [637, 221] width 343 height 13
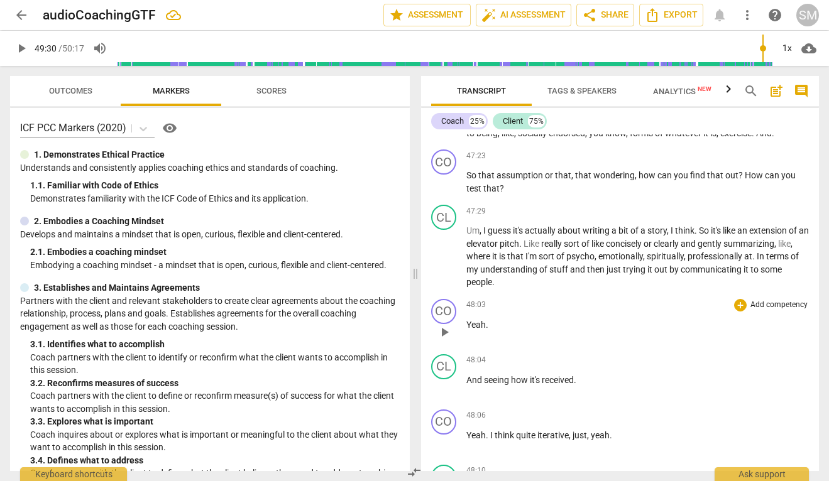
scroll to position [14812, 0]
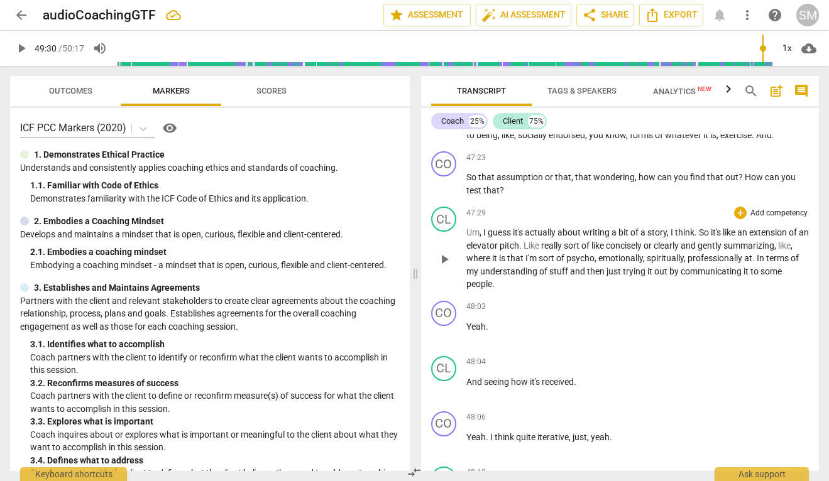
click at [483, 238] on span "I" at bounding box center [485, 233] width 4 height 10
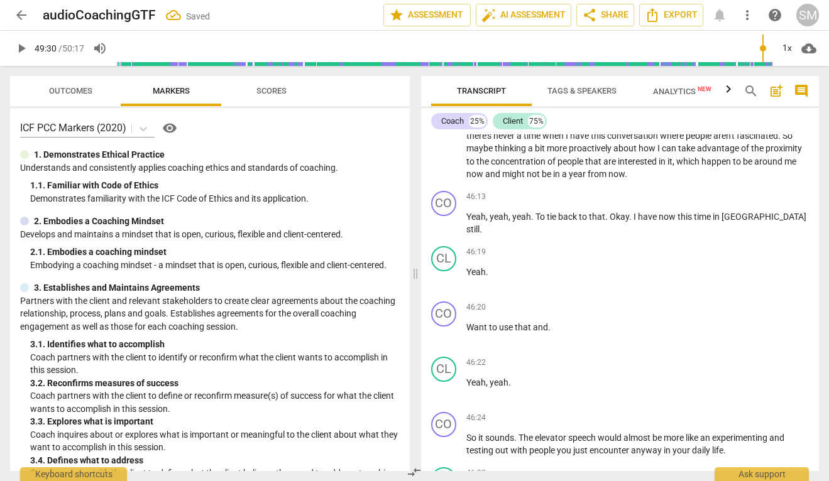
scroll to position [14248, 0]
